Goal: Task Accomplishment & Management: Use online tool/utility

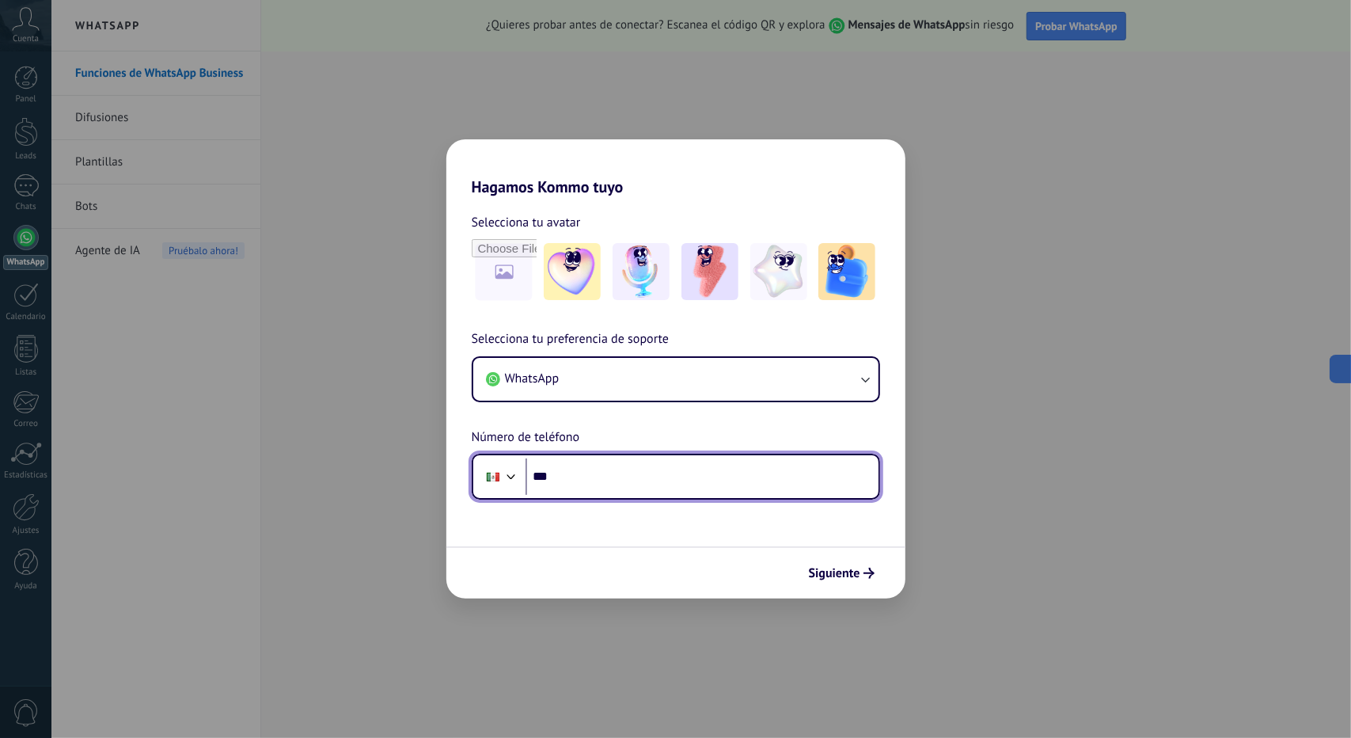
click at [596, 483] on input "***" at bounding box center [701, 476] width 353 height 36
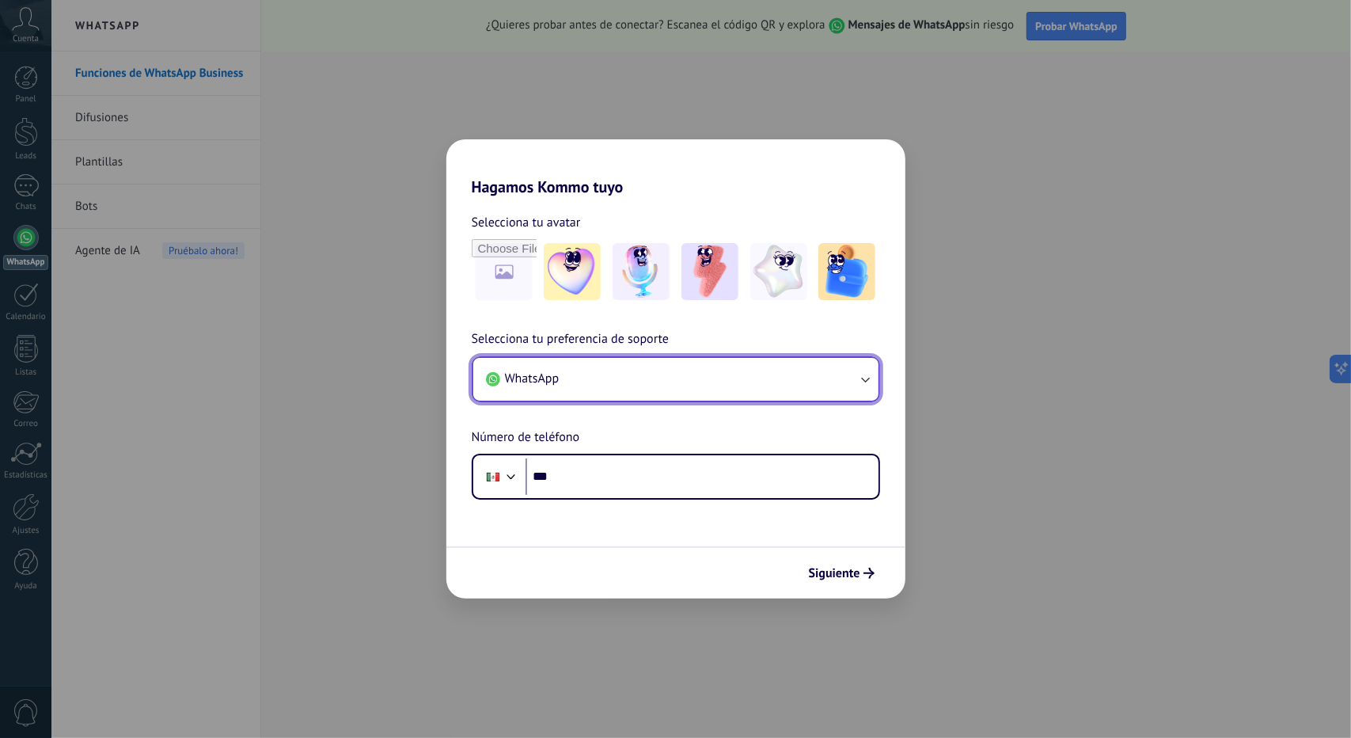
click at [865, 381] on icon "button" at bounding box center [865, 380] width 9 height 6
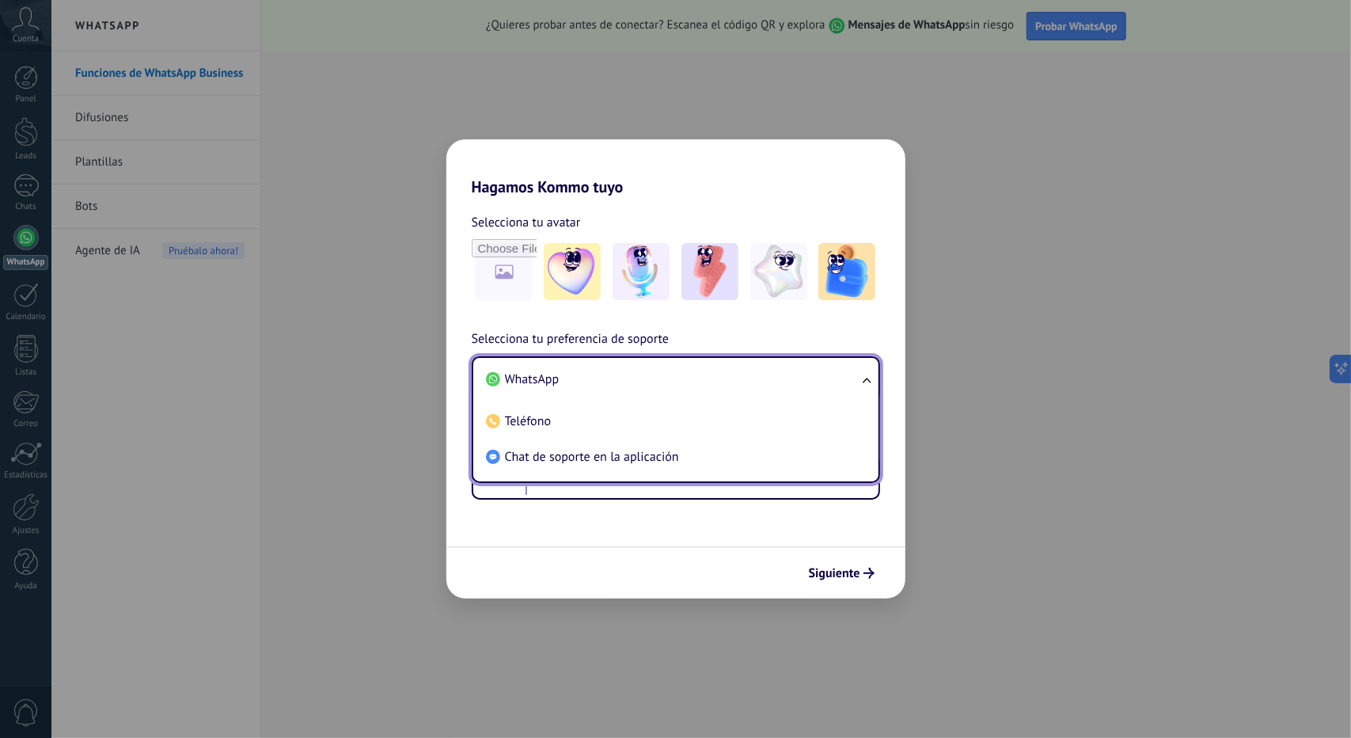
click at [865, 328] on div "Selecciona tu avatar Selecciona tu preferencia de soporte WhatsApp WhatsApp Tel…" at bounding box center [675, 347] width 459 height 303
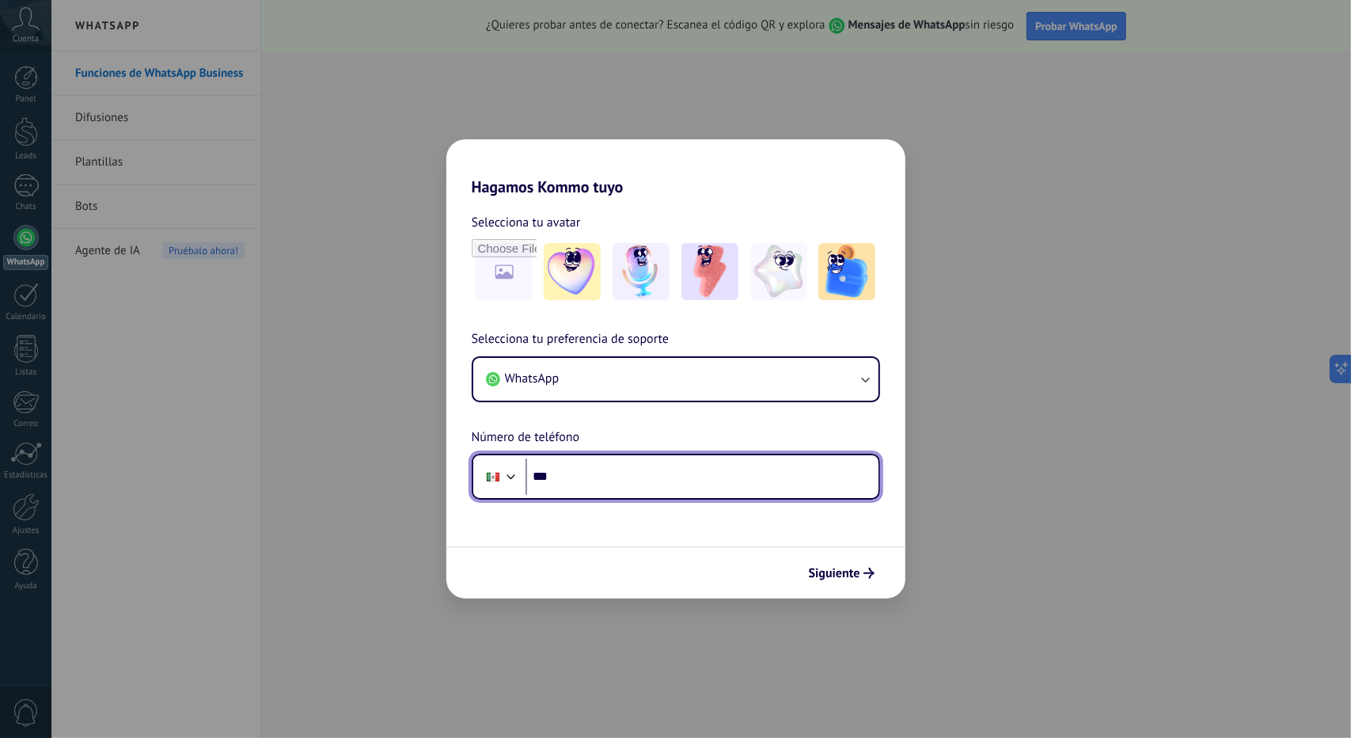
click at [617, 472] on input "***" at bounding box center [701, 476] width 353 height 36
type input "**********"
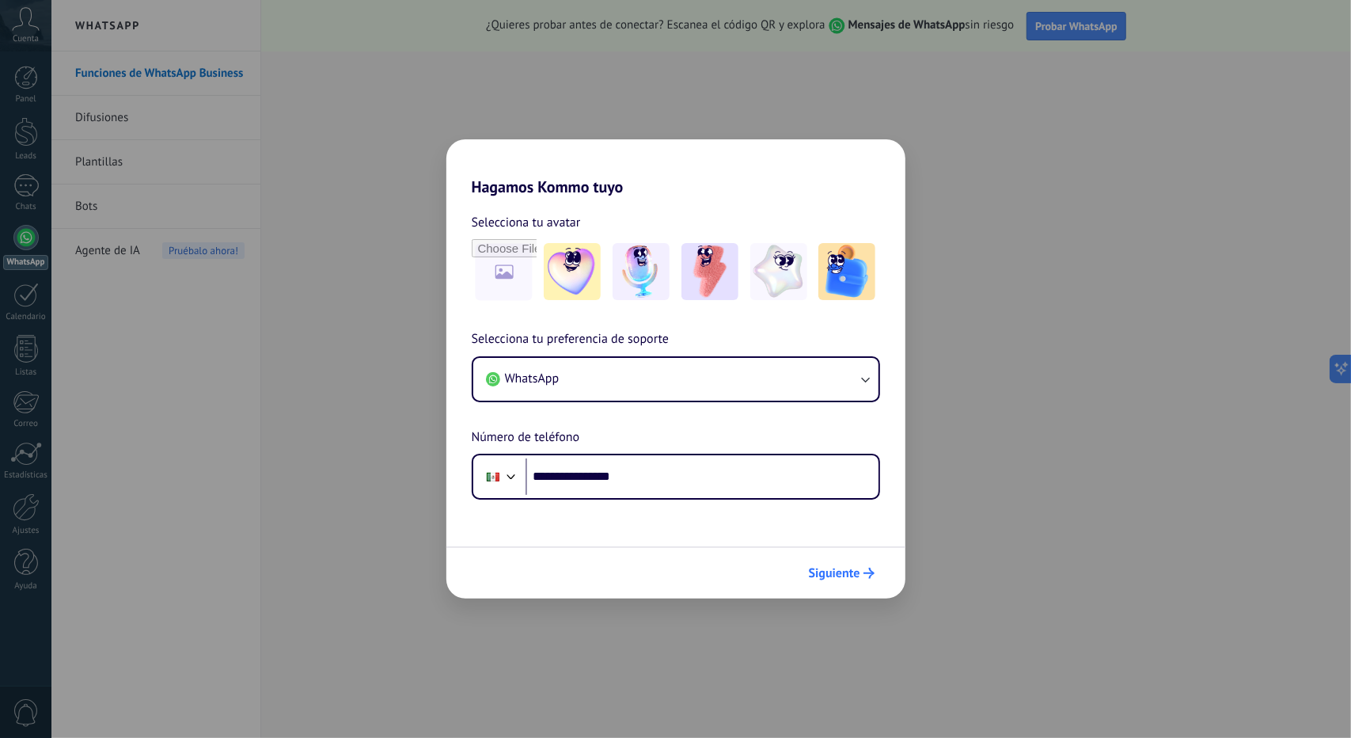
click at [834, 574] on span "Siguiente" at bounding box center [834, 572] width 51 height 11
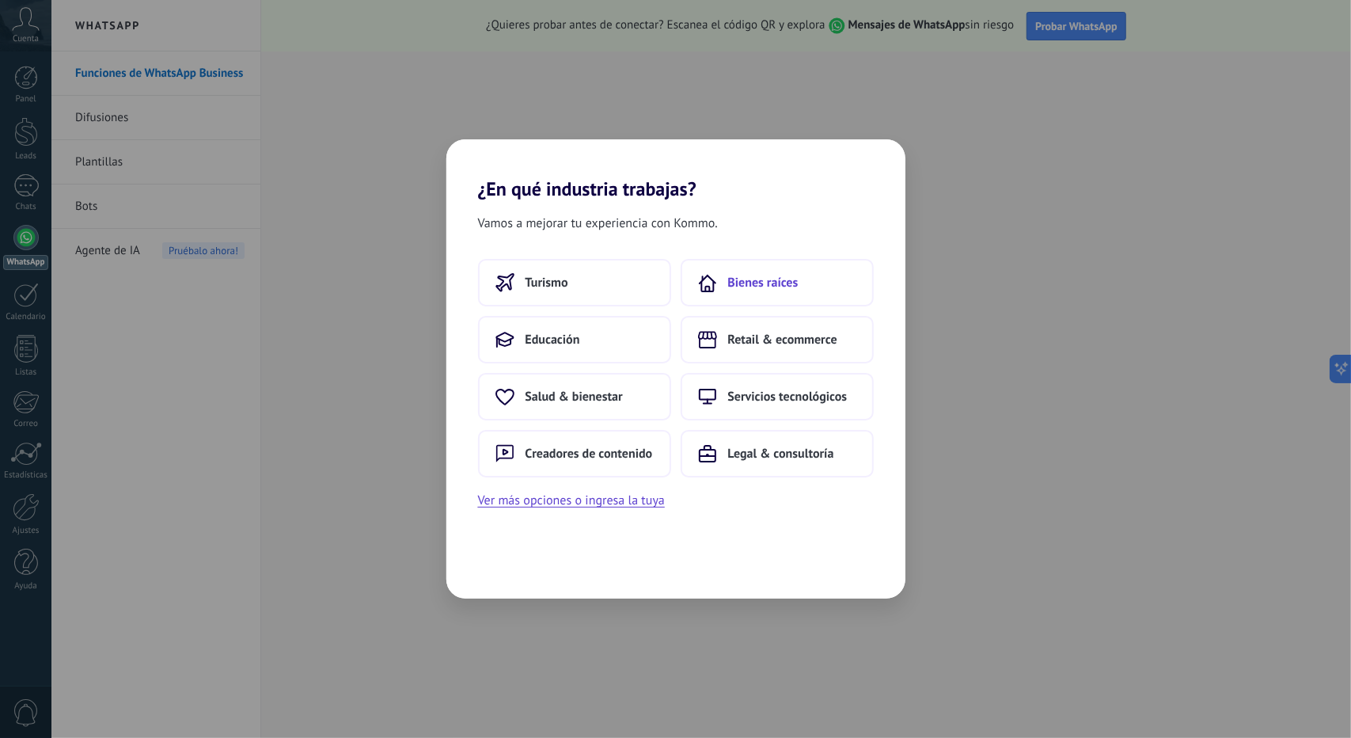
click at [791, 284] on span "Bienes raíces" at bounding box center [763, 283] width 70 height 16
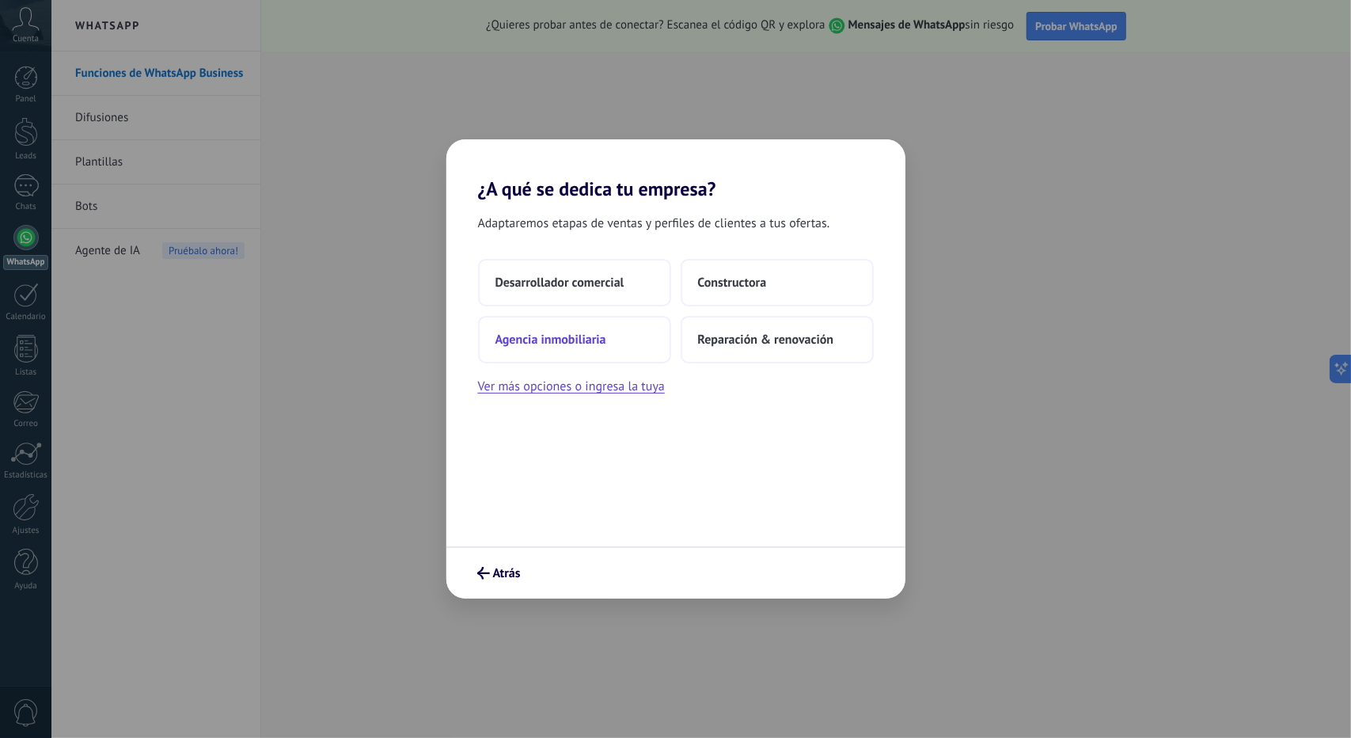
click at [582, 346] on span "Agencia inmobiliaria" at bounding box center [550, 340] width 111 height 16
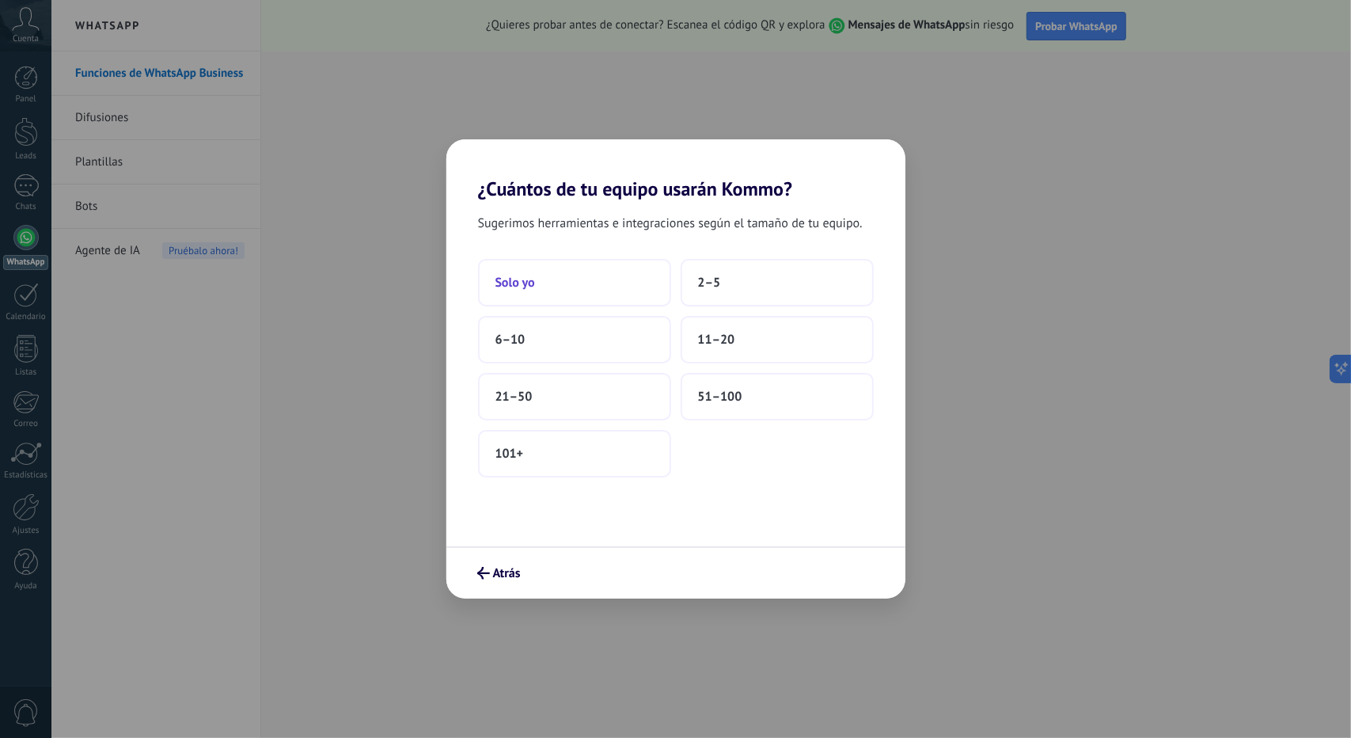
click at [584, 286] on button "Solo yo" at bounding box center [574, 282] width 193 height 47
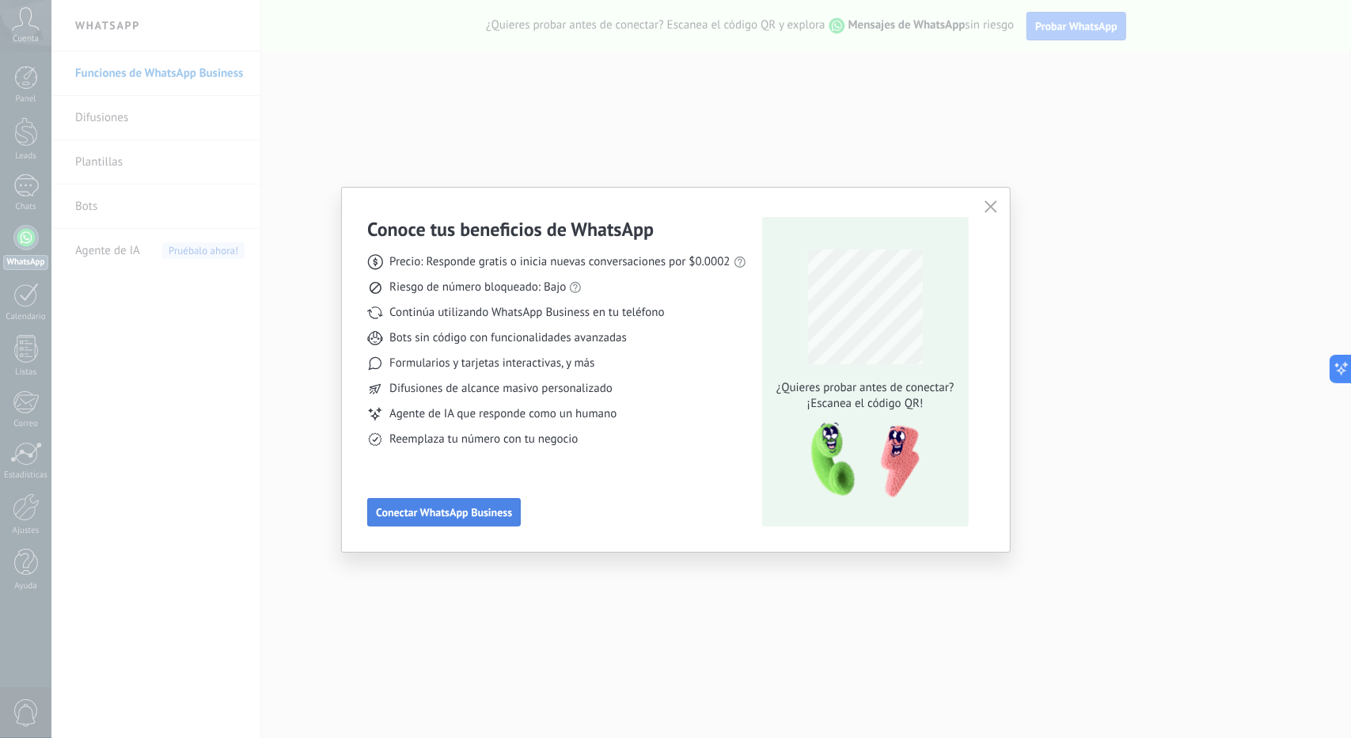
click at [499, 514] on span "Conectar WhatsApp Business" at bounding box center [444, 511] width 136 height 11
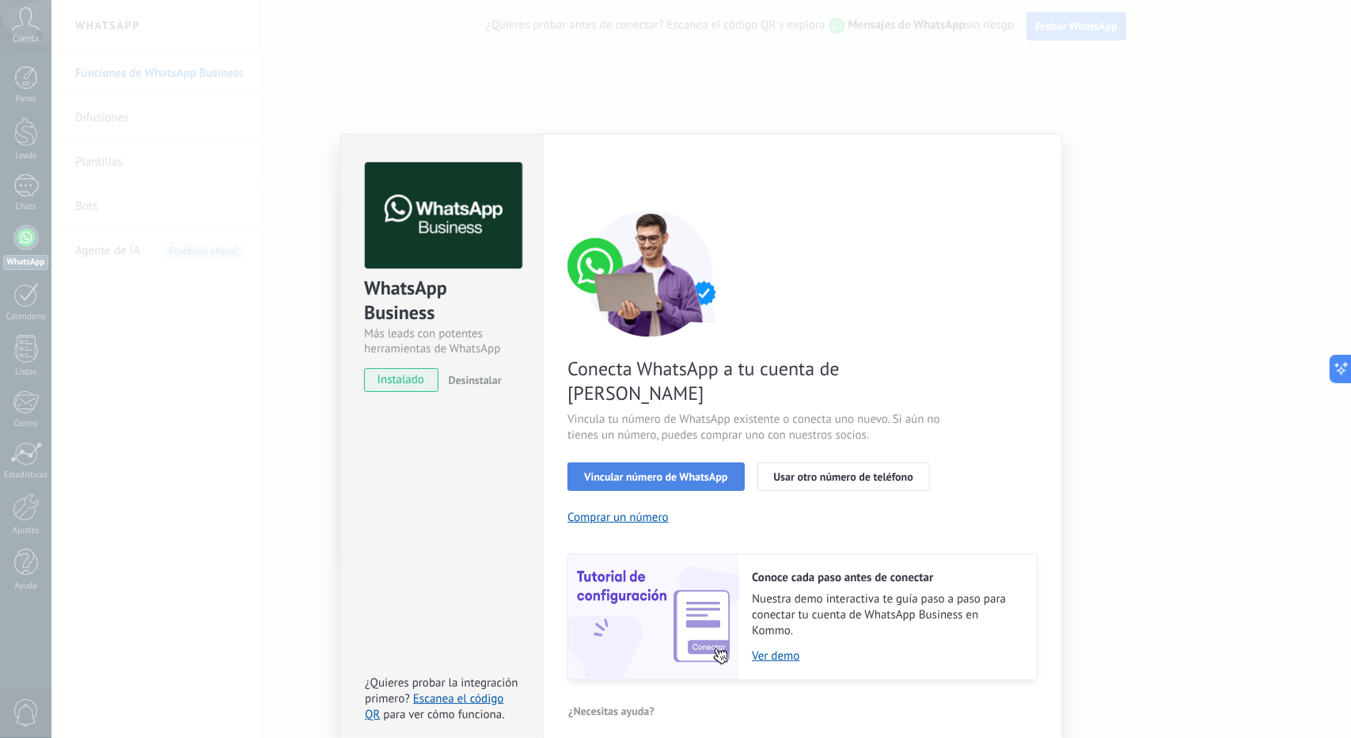
click at [651, 471] on span "Vincular número de WhatsApp" at bounding box center [655, 476] width 143 height 11
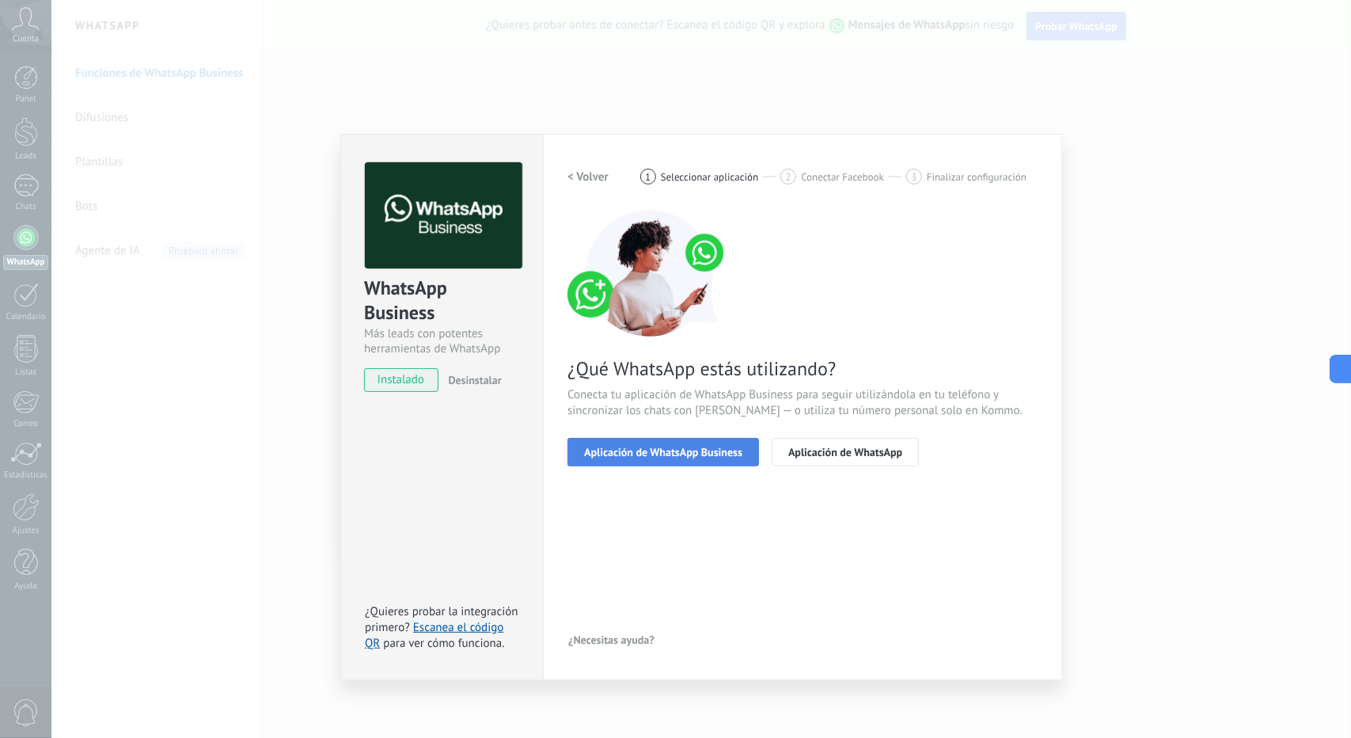
click at [673, 452] on span "Aplicación de WhatsApp Business" at bounding box center [663, 451] width 158 height 11
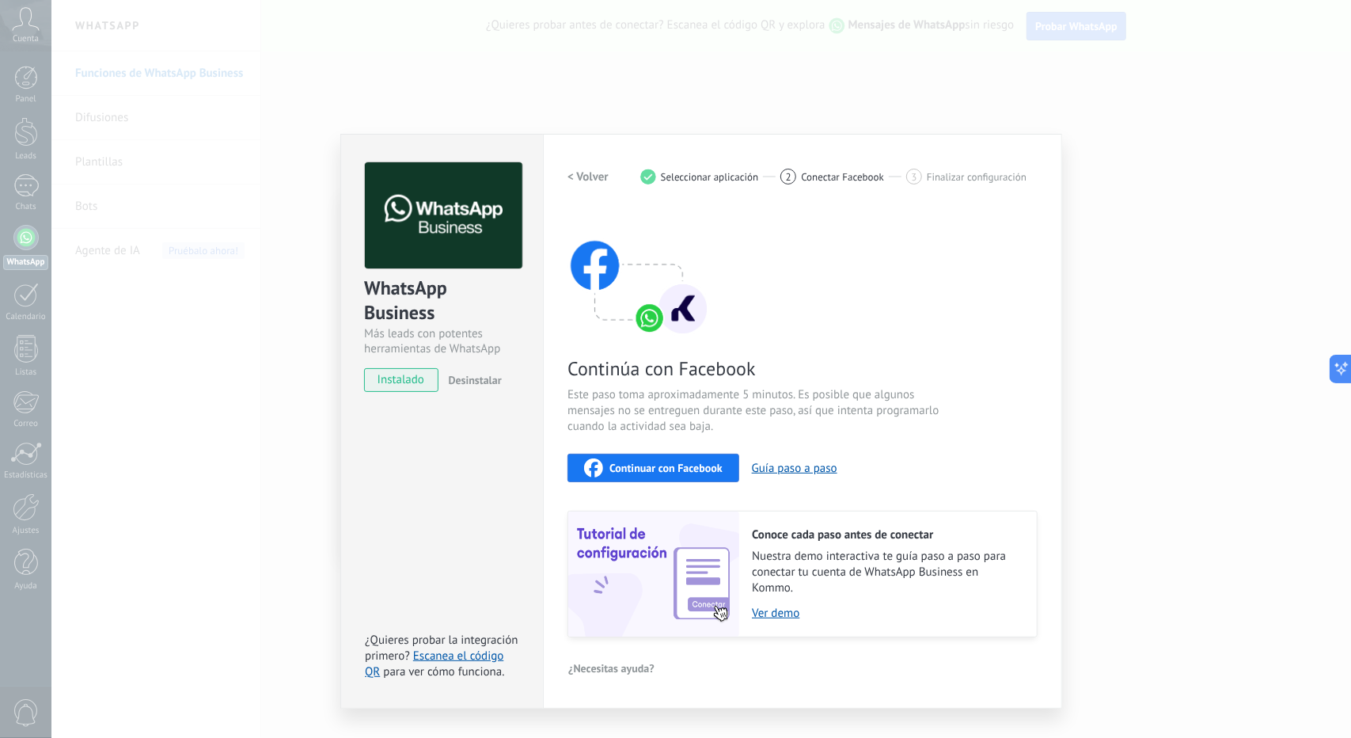
click at [678, 512] on img at bounding box center [653, 573] width 171 height 125
click at [788, 613] on link "Ver demo" at bounding box center [886, 612] width 269 height 15
click at [652, 313] on img at bounding box center [638, 273] width 142 height 127
click at [594, 176] on h2 "< Volver" at bounding box center [587, 176] width 41 height 15
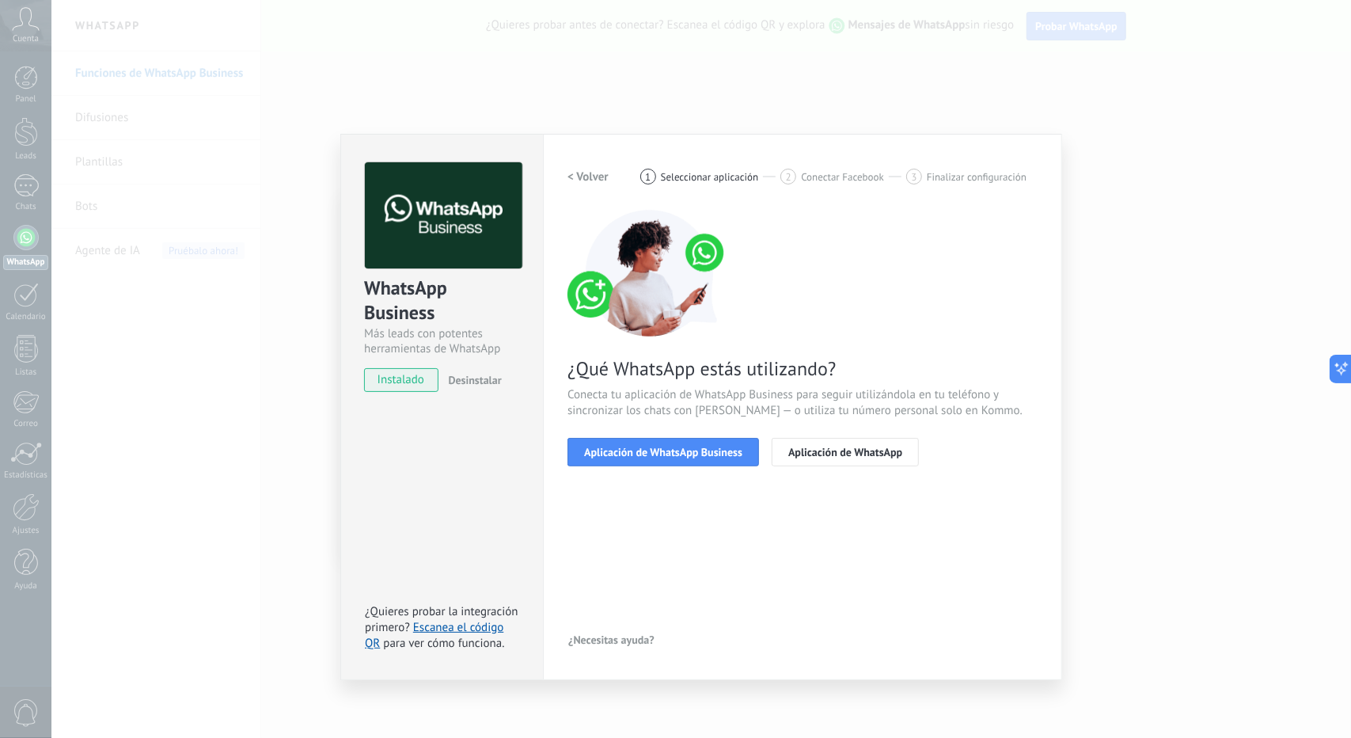
click at [586, 173] on h2 "< Volver" at bounding box center [587, 176] width 41 height 15
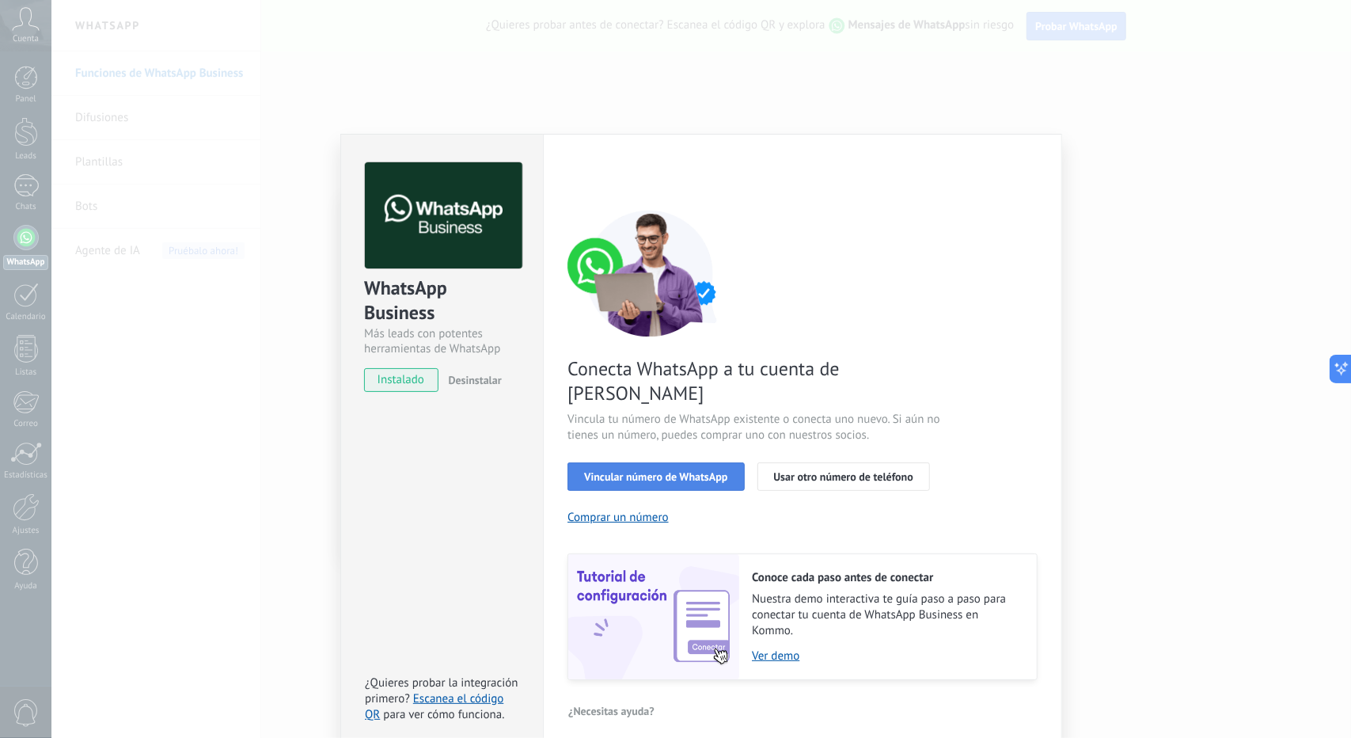
click at [632, 471] on span "Vincular número de WhatsApp" at bounding box center [655, 476] width 143 height 11
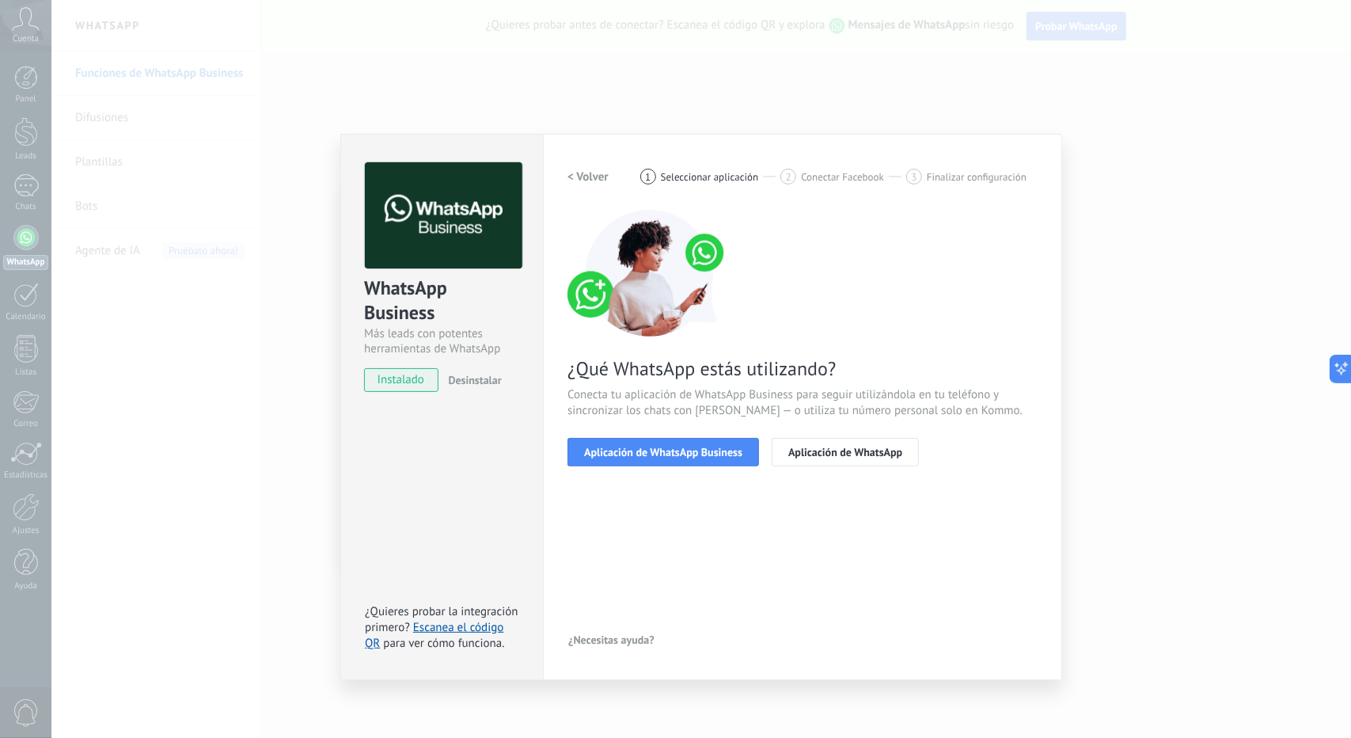
click at [632, 453] on span "Aplicación de WhatsApp Business" at bounding box center [663, 451] width 158 height 11
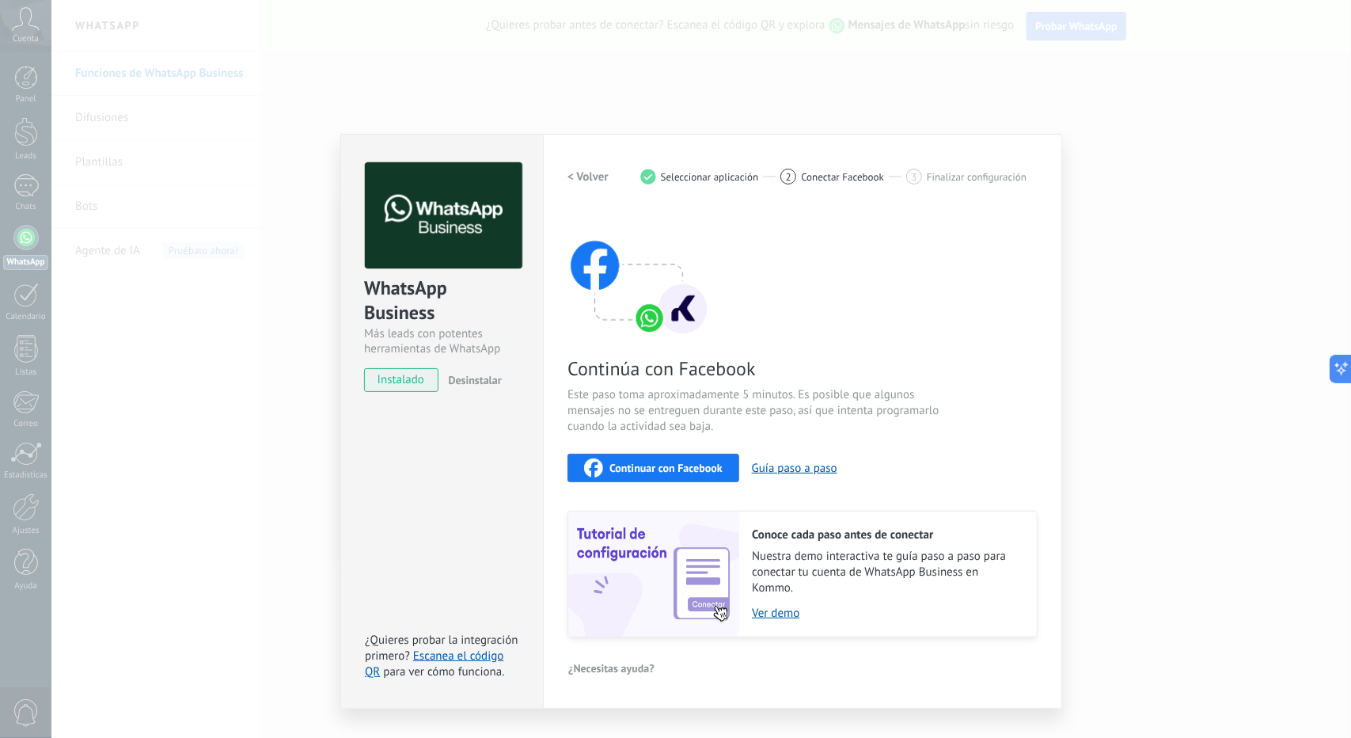
click at [703, 467] on span "Continuar con Facebook" at bounding box center [665, 467] width 113 height 11
